Goal: Navigation & Orientation: Find specific page/section

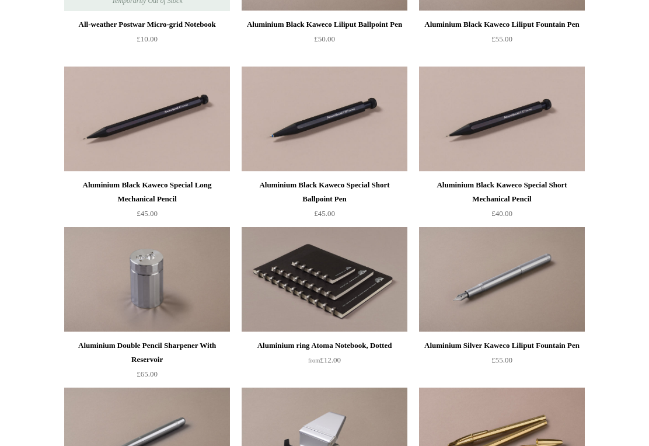
scroll to position [3770, 0]
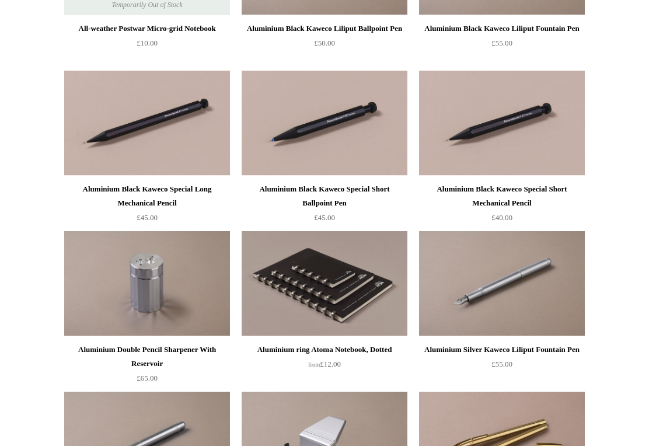
click at [295, 284] on img at bounding box center [324, 283] width 166 height 105
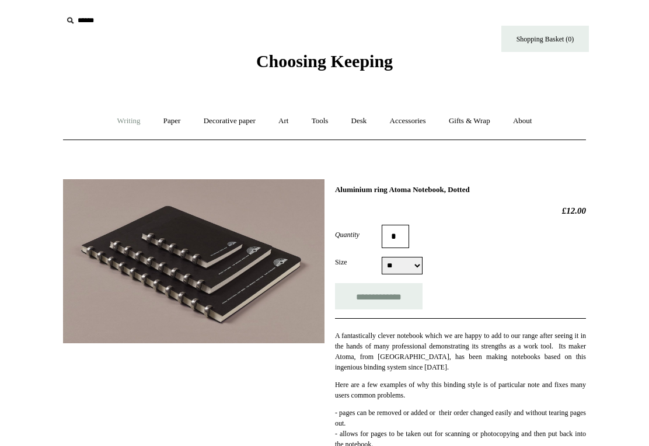
click at [125, 122] on link "Writing +" at bounding box center [129, 121] width 44 height 31
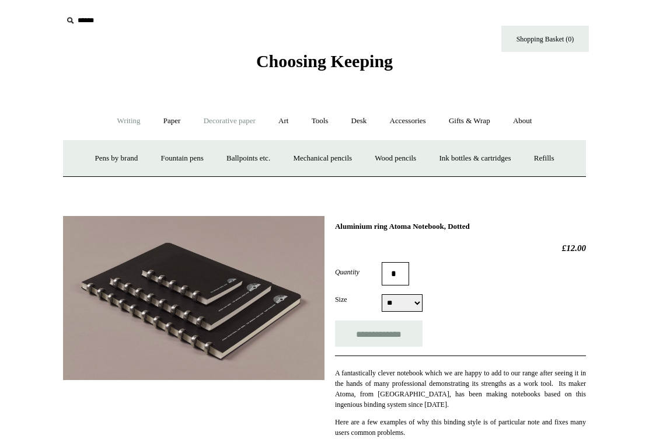
click at [213, 120] on link "Decorative paper +" at bounding box center [229, 121] width 73 height 31
click at [213, 120] on link "Decorative paper -" at bounding box center [229, 121] width 73 height 31
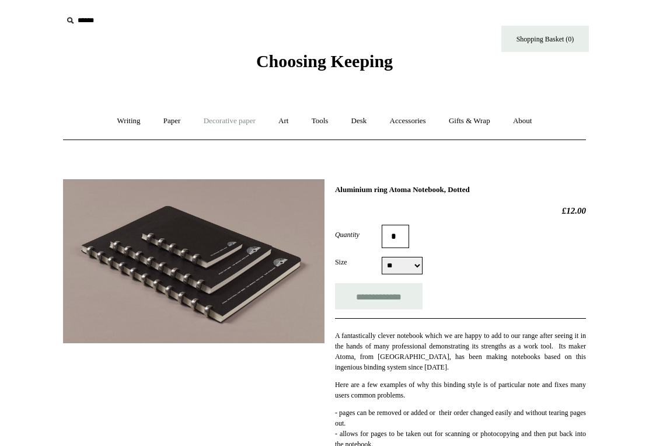
scroll to position [0, 1]
click at [282, 121] on link "Art +" at bounding box center [283, 121] width 31 height 31
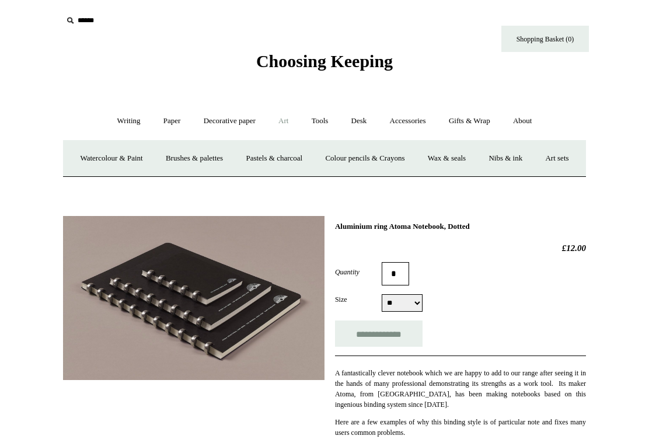
scroll to position [0, 0]
click at [470, 157] on link "Wax & seals" at bounding box center [446, 158] width 59 height 31
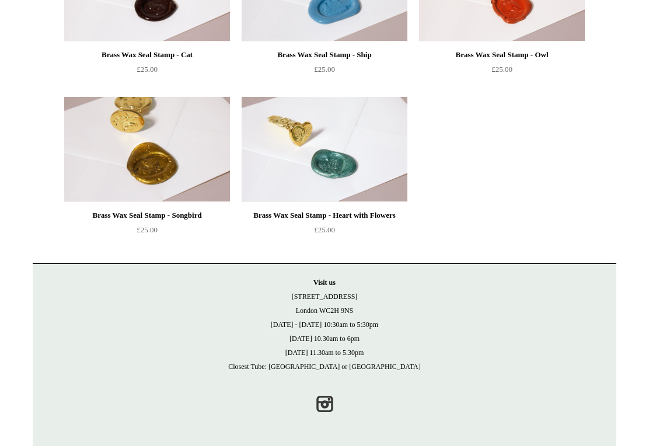
scroll to position [1017, 0]
